Goal: Task Accomplishment & Management: Manage account settings

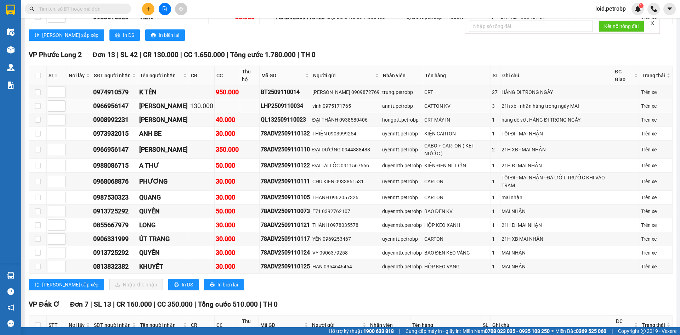
click at [169, 101] on div "[PERSON_NAME]" at bounding box center [163, 106] width 49 height 10
click at [272, 101] on div "LHP2509110034" at bounding box center [285, 105] width 49 height 9
copy div "LHP2509110034"
click at [116, 87] on div "0974910579" at bounding box center [115, 92] width 44 height 10
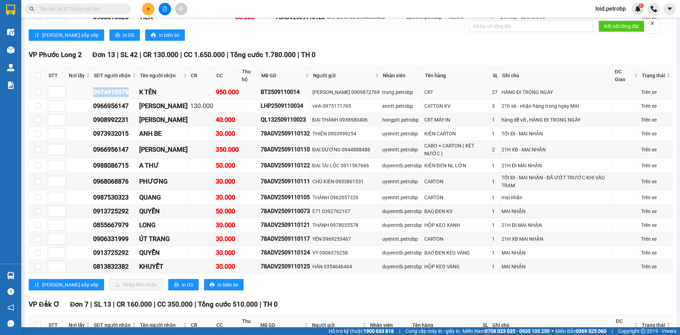
click at [116, 87] on div "0974910579" at bounding box center [115, 92] width 44 height 10
copy div "0974910579"
click at [120, 101] on div "0966956147" at bounding box center [115, 106] width 44 height 10
copy div "0966956147"
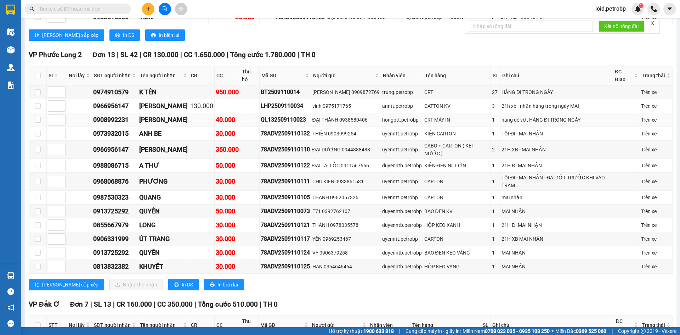
click at [117, 115] on div "0908992231" at bounding box center [115, 120] width 44 height 10
copy div "0908992231"
click at [116, 129] on div "0973932015" at bounding box center [115, 134] width 44 height 10
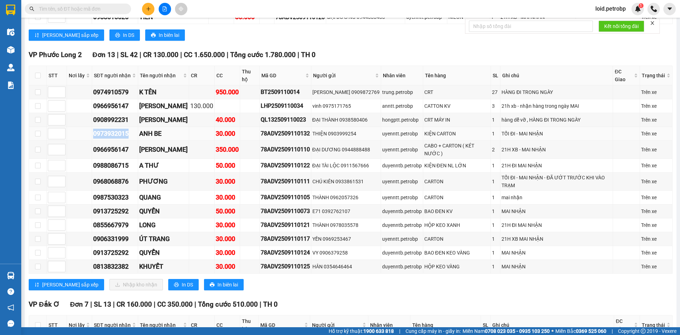
click at [123, 129] on div "0973932015" at bounding box center [115, 134] width 44 height 10
click at [118, 145] on div "0966956147" at bounding box center [115, 150] width 44 height 10
copy div "0966956147"
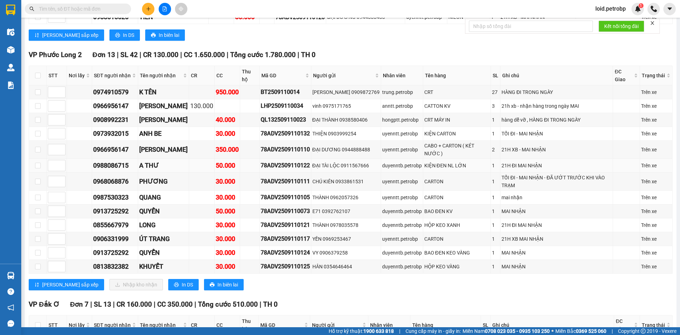
click at [112, 160] on div "0988086715" at bounding box center [115, 165] width 44 height 10
copy div "0988086715"
click at [114, 176] on div "0968068876" at bounding box center [115, 181] width 44 height 10
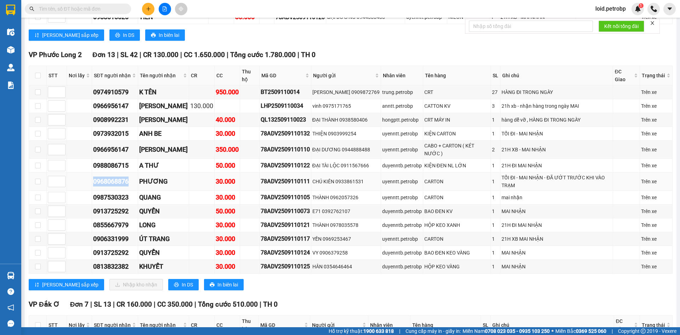
copy div "0968068876"
click at [117, 192] on div "0987530323" at bounding box center [115, 197] width 44 height 10
copy div "0987530323"
click at [113, 206] on div "0913725292" at bounding box center [115, 211] width 44 height 10
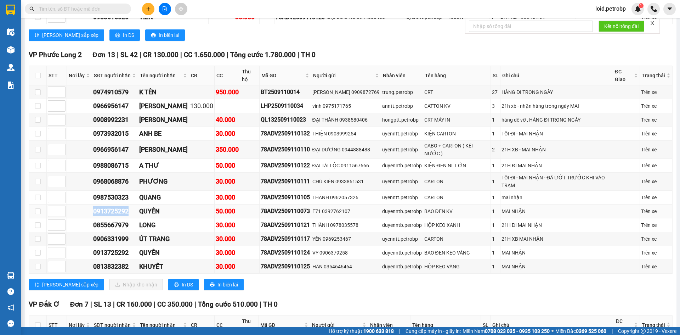
click at [113, 206] on div "0913725292" at bounding box center [115, 211] width 44 height 10
copy div "0913725292"
click at [105, 220] on div "0855667979" at bounding box center [115, 225] width 44 height 10
copy div "0855667979"
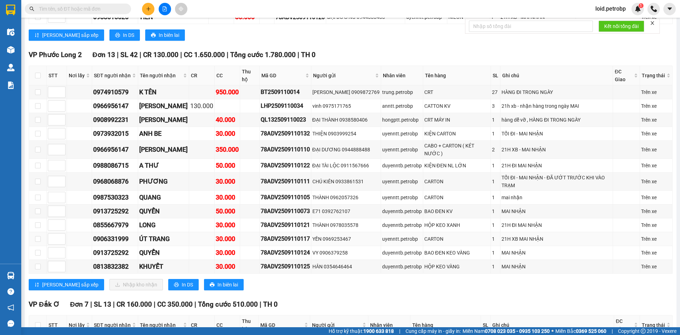
click at [108, 234] on div "0906331999" at bounding box center [115, 239] width 44 height 10
click at [117, 248] on div "0913725292" at bounding box center [115, 253] width 44 height 10
click at [123, 261] on div "0813832382" at bounding box center [115, 266] width 44 height 10
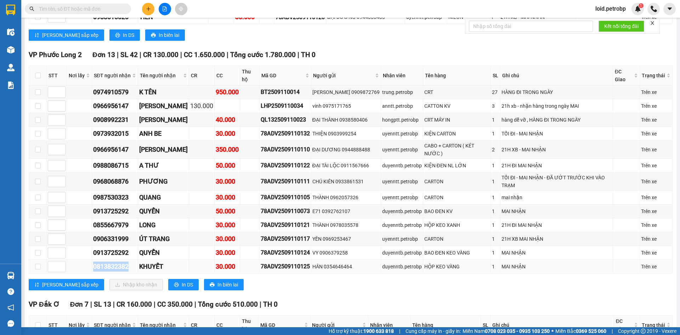
click at [122, 261] on div "0813832382" at bounding box center [115, 266] width 44 height 10
click at [40, 73] on input "checkbox" at bounding box center [38, 76] width 6 height 6
checkbox input "true"
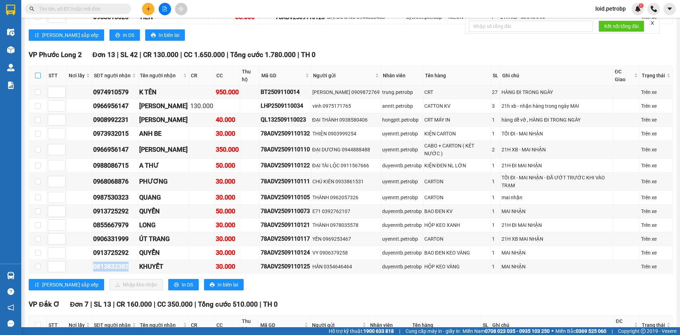
checkbox input "true"
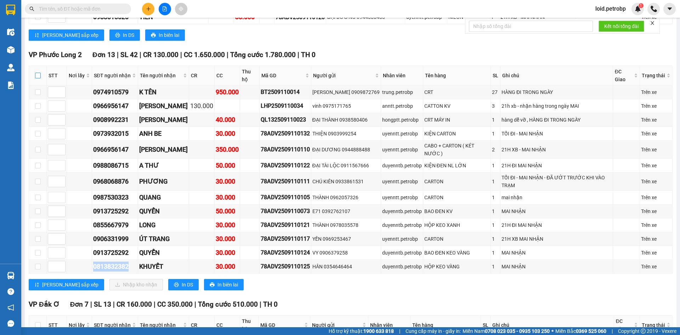
checkbox input "true"
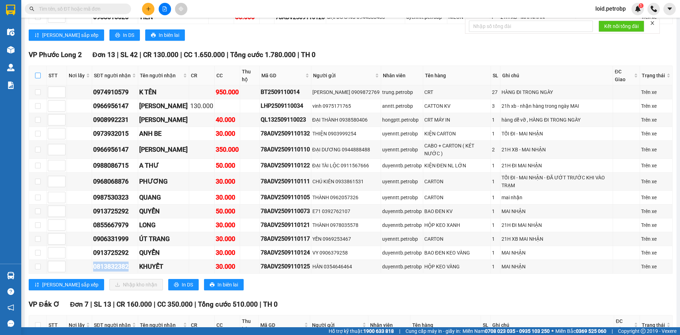
checkbox input "true"
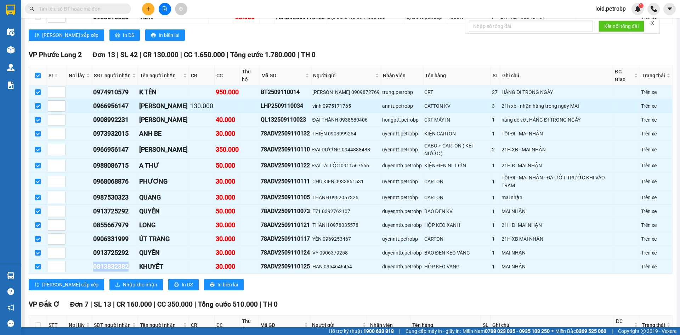
click at [37, 103] on input "checkbox" at bounding box center [38, 106] width 6 height 6
checkbox input "false"
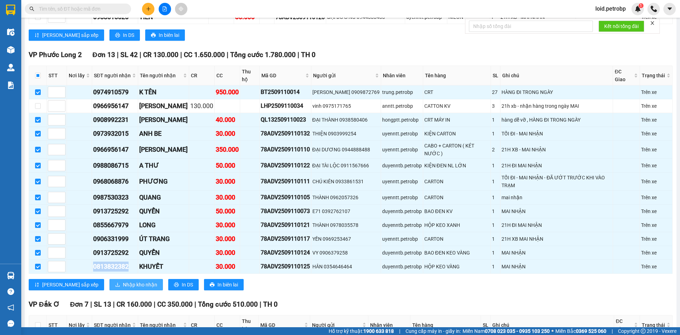
click at [123, 281] on span "Nhập kho nhận" at bounding box center [140, 285] width 34 height 8
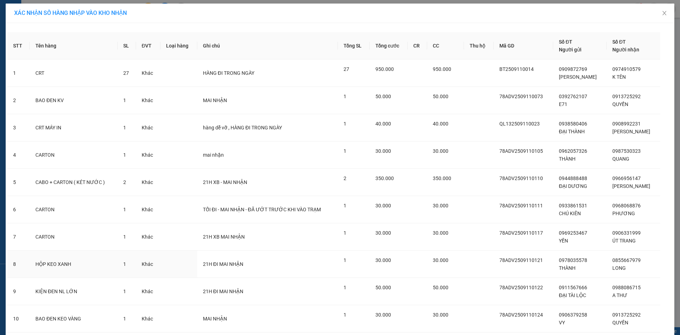
scroll to position [104, 0]
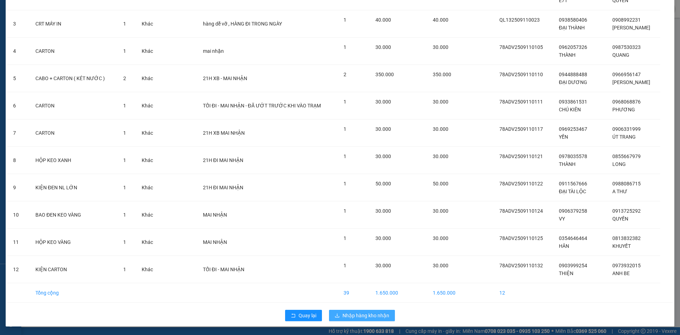
click at [357, 312] on span "Nhập hàng kho nhận" at bounding box center [366, 315] width 47 height 8
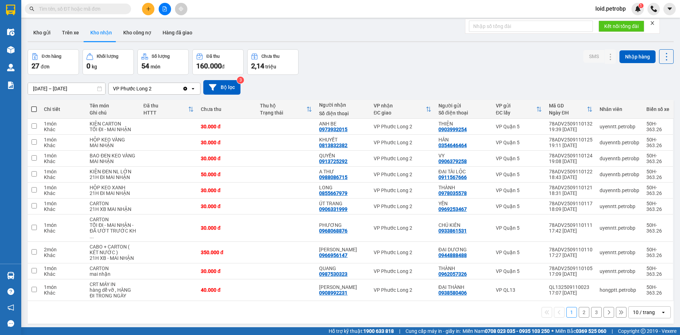
click at [579, 308] on button "2" at bounding box center [584, 312] width 11 height 11
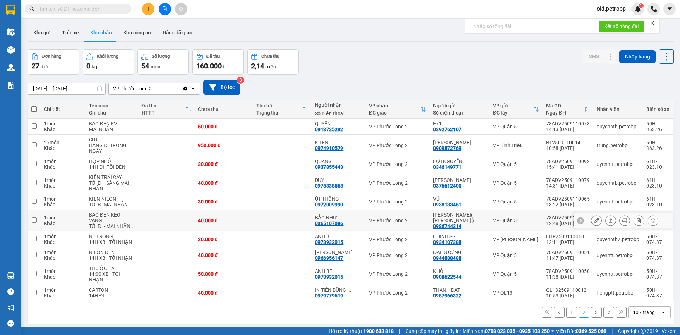
click at [594, 222] on icon at bounding box center [596, 220] width 5 height 5
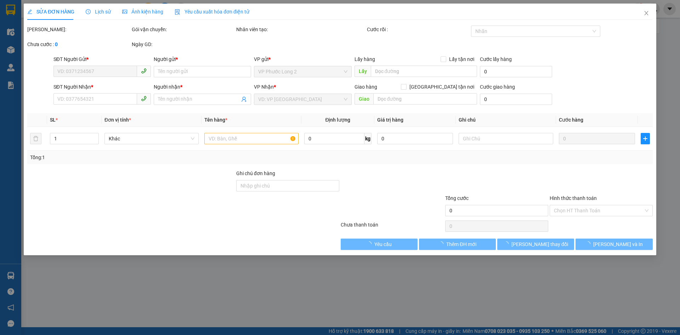
type input "0986744314"
type input "[PERSON_NAME]( [PERSON_NAME] )"
type input "0365107086"
type input "BẢO NHƯ"
type input "40.000"
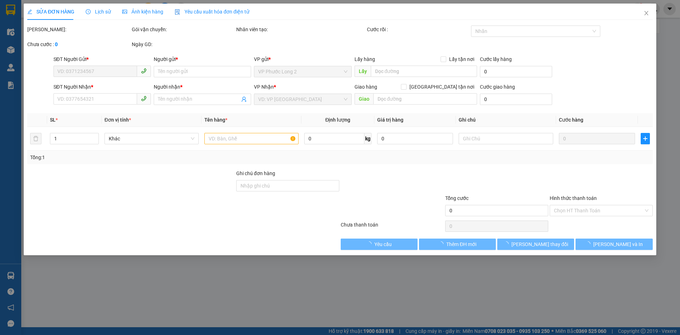
type input "40.000"
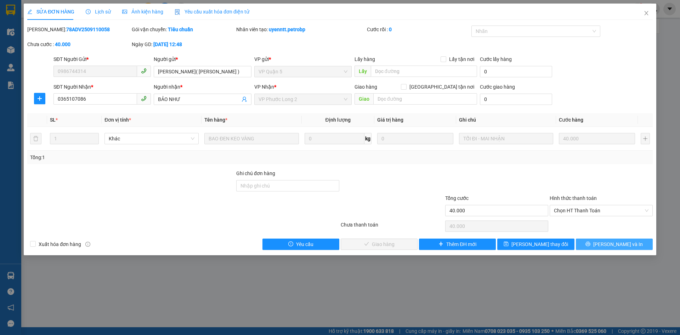
click at [612, 242] on span "[PERSON_NAME] và In" at bounding box center [618, 244] width 50 height 8
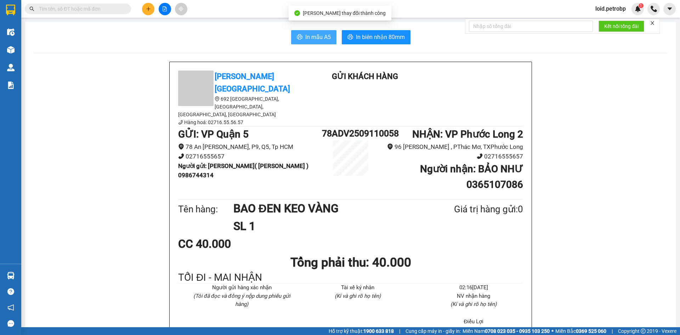
click at [321, 40] on span "In mẫu A5" at bounding box center [318, 37] width 26 height 9
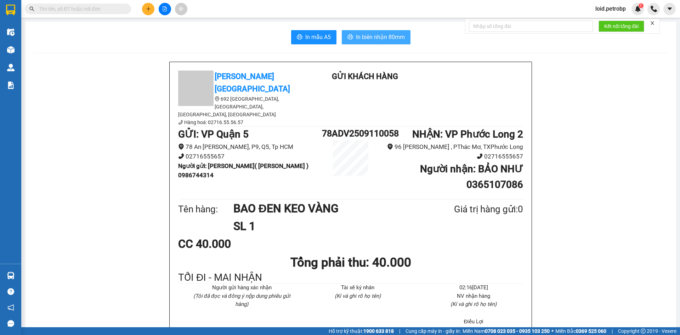
click at [365, 38] on span "In biên nhận 80mm" at bounding box center [380, 37] width 49 height 9
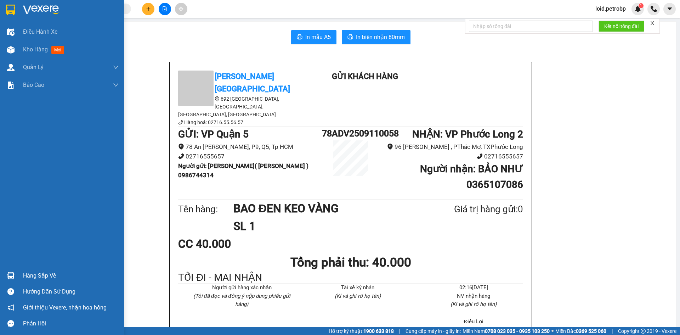
click at [28, 275] on div "Hàng sắp về" at bounding box center [71, 275] width 96 height 11
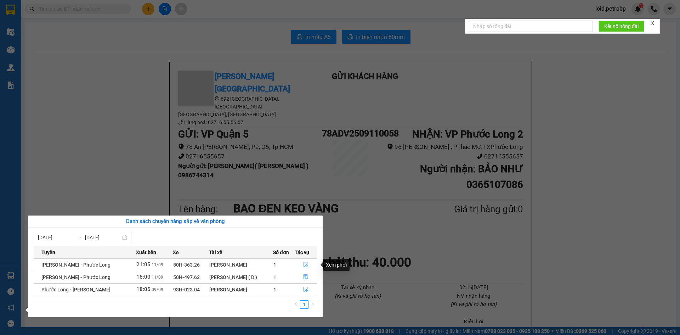
click at [307, 261] on button "button" at bounding box center [306, 264] width 22 height 11
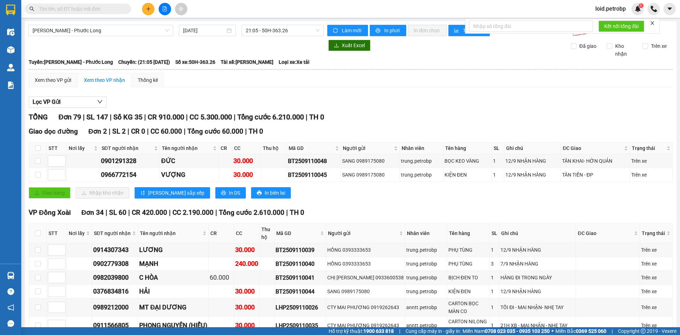
click at [304, 264] on div "BT2509110040" at bounding box center [300, 263] width 49 height 9
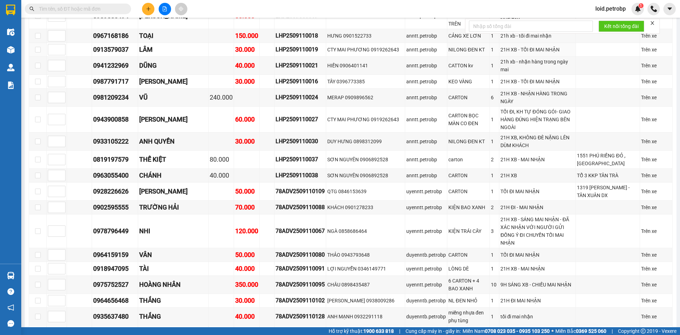
scroll to position [815, 0]
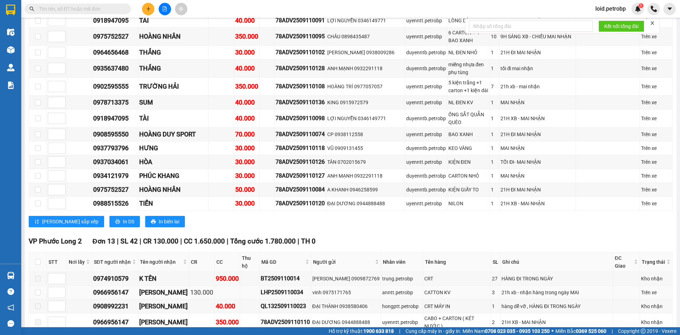
click at [279, 288] on div "LHP2509110034" at bounding box center [285, 292] width 49 height 9
click at [104, 8] on input "text" at bounding box center [81, 9] width 84 height 8
paste input "LHP2509110034"
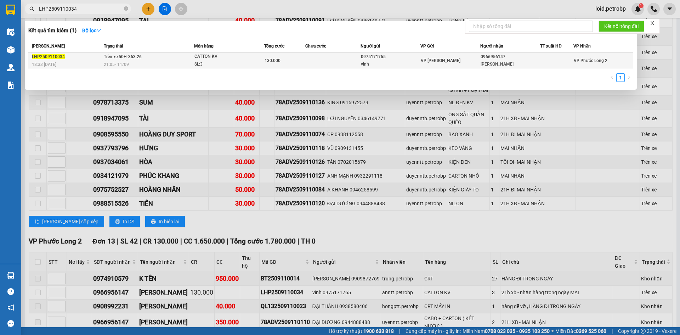
type input "LHP2509110034"
click at [195, 63] on div "SL: 3" at bounding box center [221, 65] width 53 height 8
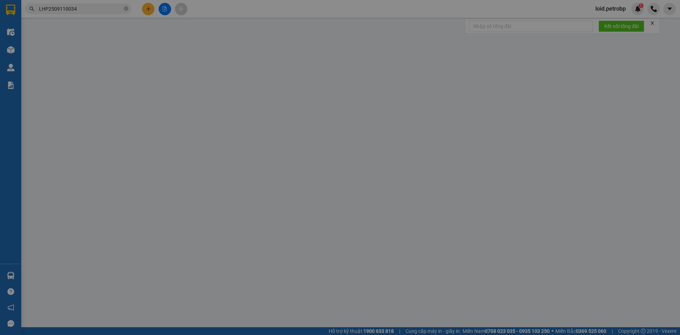
type input "0975171765"
type input "vinh"
type input "0966956147"
type input "[PERSON_NAME]"
type input "130.000"
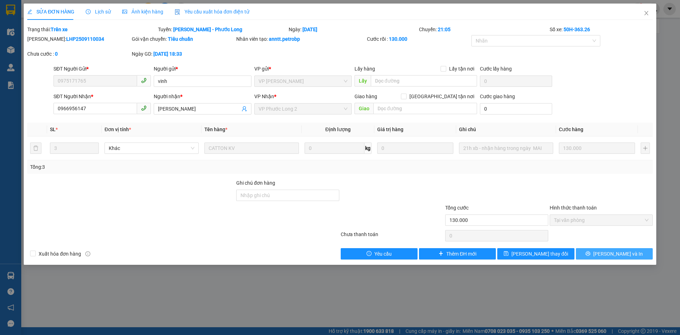
click at [610, 254] on span "[PERSON_NAME] và In" at bounding box center [618, 254] width 50 height 8
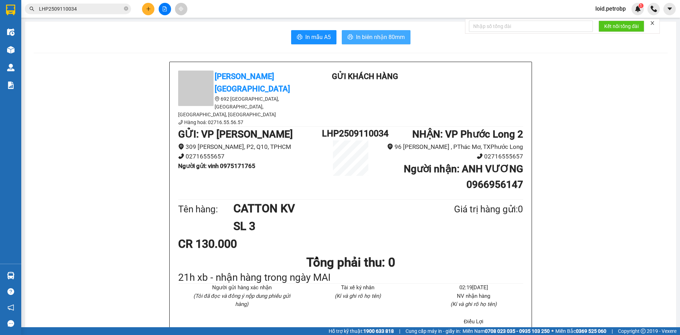
click at [381, 35] on span "In biên nhận 80mm" at bounding box center [380, 37] width 49 height 9
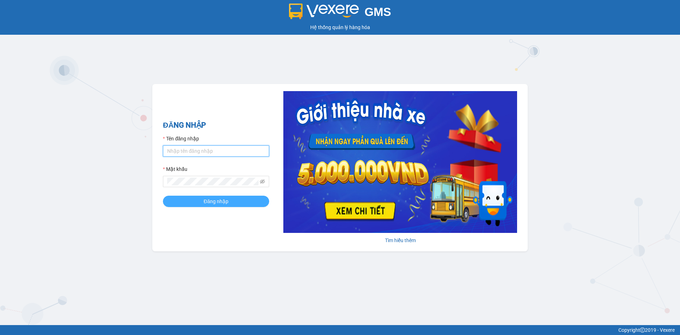
type input "loid.petrobp"
click at [222, 198] on span "Đăng nhập" at bounding box center [216, 201] width 25 height 8
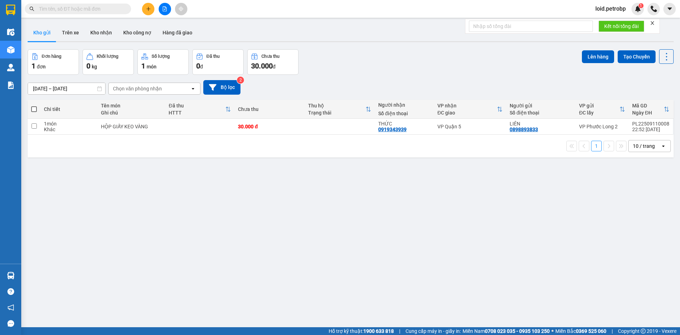
click at [94, 5] on input "text" at bounding box center [81, 9] width 84 height 8
paste input "LHP2509110034"
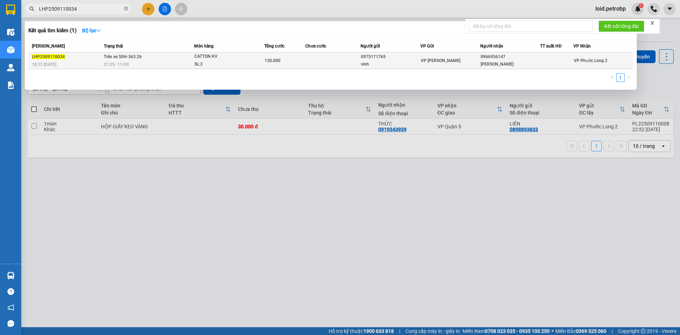
type input "LHP2509110034"
click at [417, 59] on div "0975171765" at bounding box center [390, 56] width 59 height 7
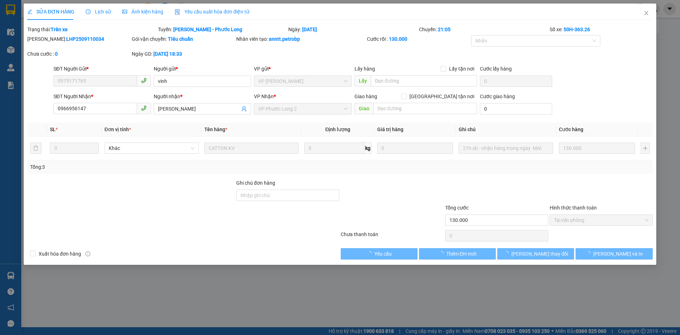
type input "0975171765"
type input "vinh"
type input "0966956147"
type input "[PERSON_NAME]"
type input "130.000"
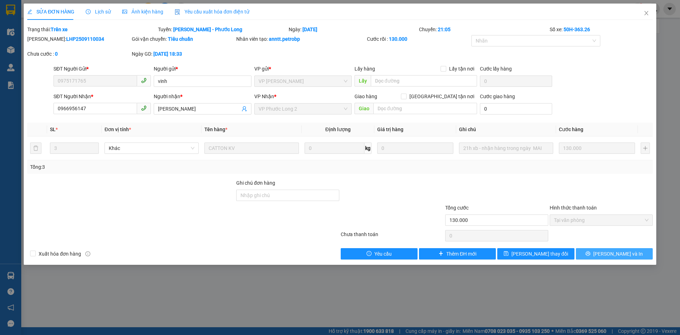
click at [613, 257] on span "[PERSON_NAME] và In" at bounding box center [618, 254] width 50 height 8
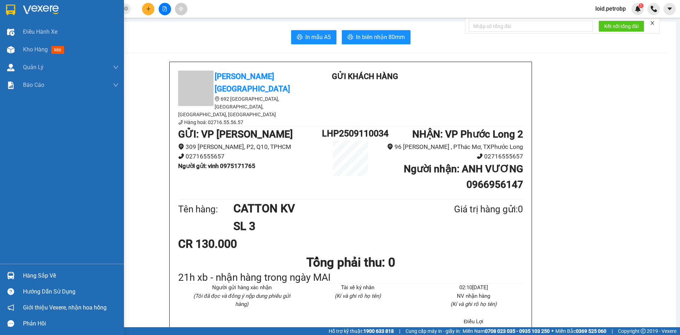
click at [21, 272] on div "Hàng sắp về" at bounding box center [62, 275] width 124 height 16
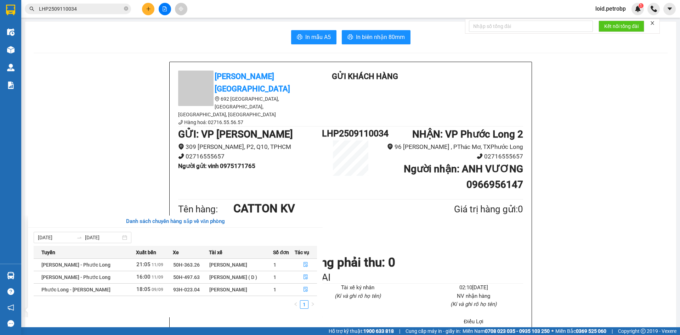
click at [47, 322] on section "Kết quả tìm kiếm ( 1 ) Bộ lọc Mã ĐH Trạng thái Món hàng Tổng cước Chưa cước Ngư…" at bounding box center [340, 167] width 680 height 335
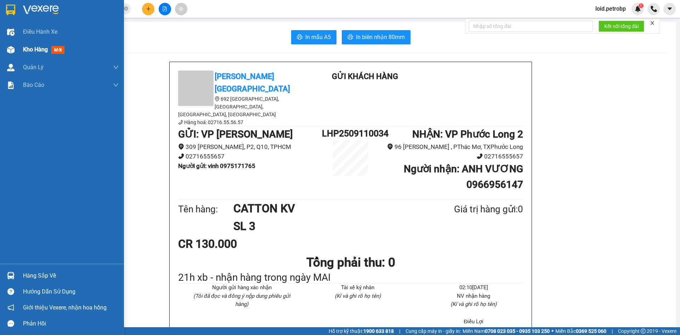
click at [28, 52] on span "Kho hàng" at bounding box center [35, 49] width 25 height 7
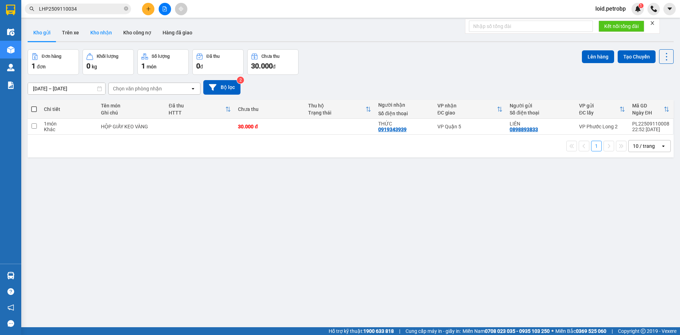
click at [107, 35] on button "Kho nhận" at bounding box center [101, 32] width 33 height 17
